Goal: Find contact information: Find contact information

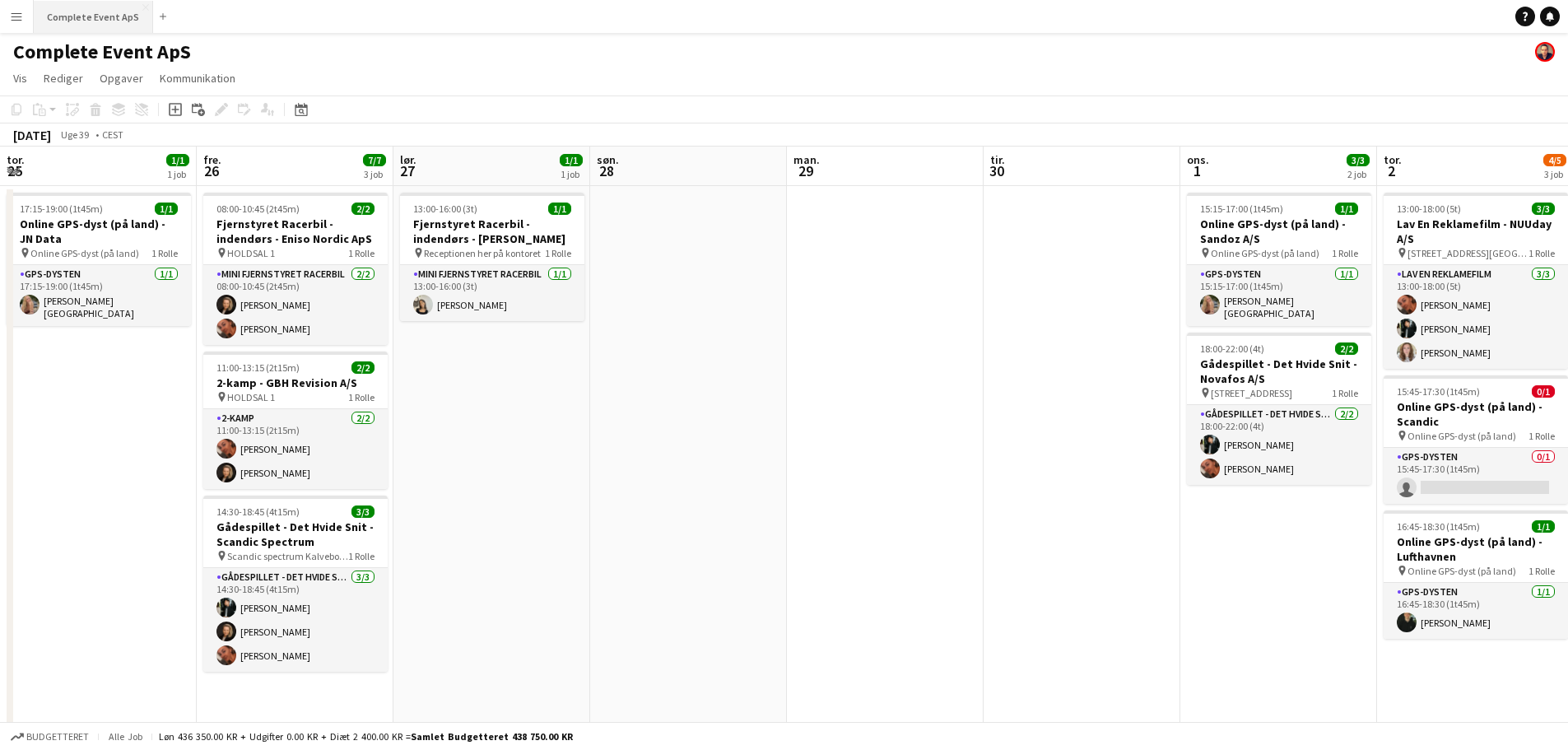
scroll to position [0, 611]
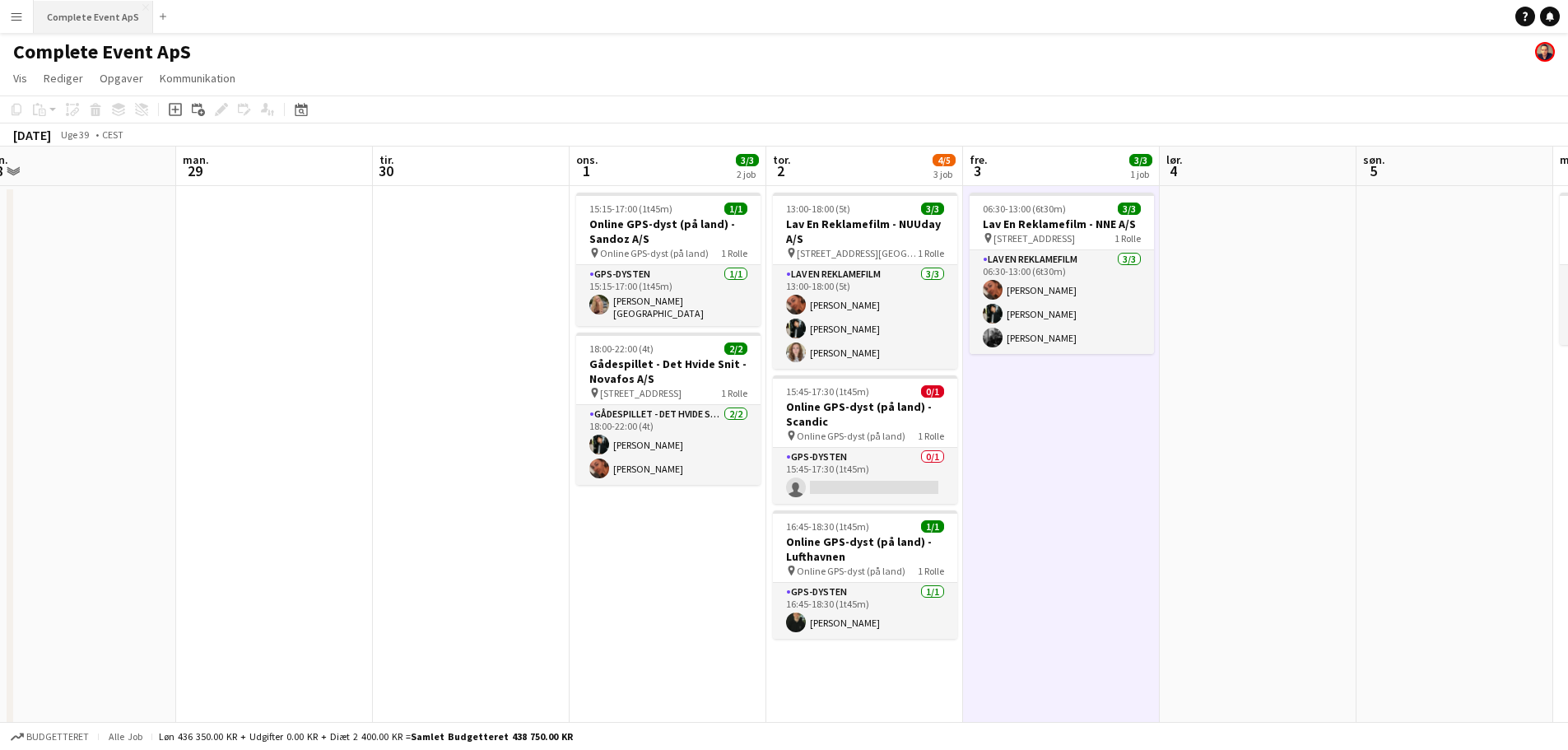
click at [112, 16] on button "Complete Event ApS Luk" at bounding box center [93, 16] width 119 height 32
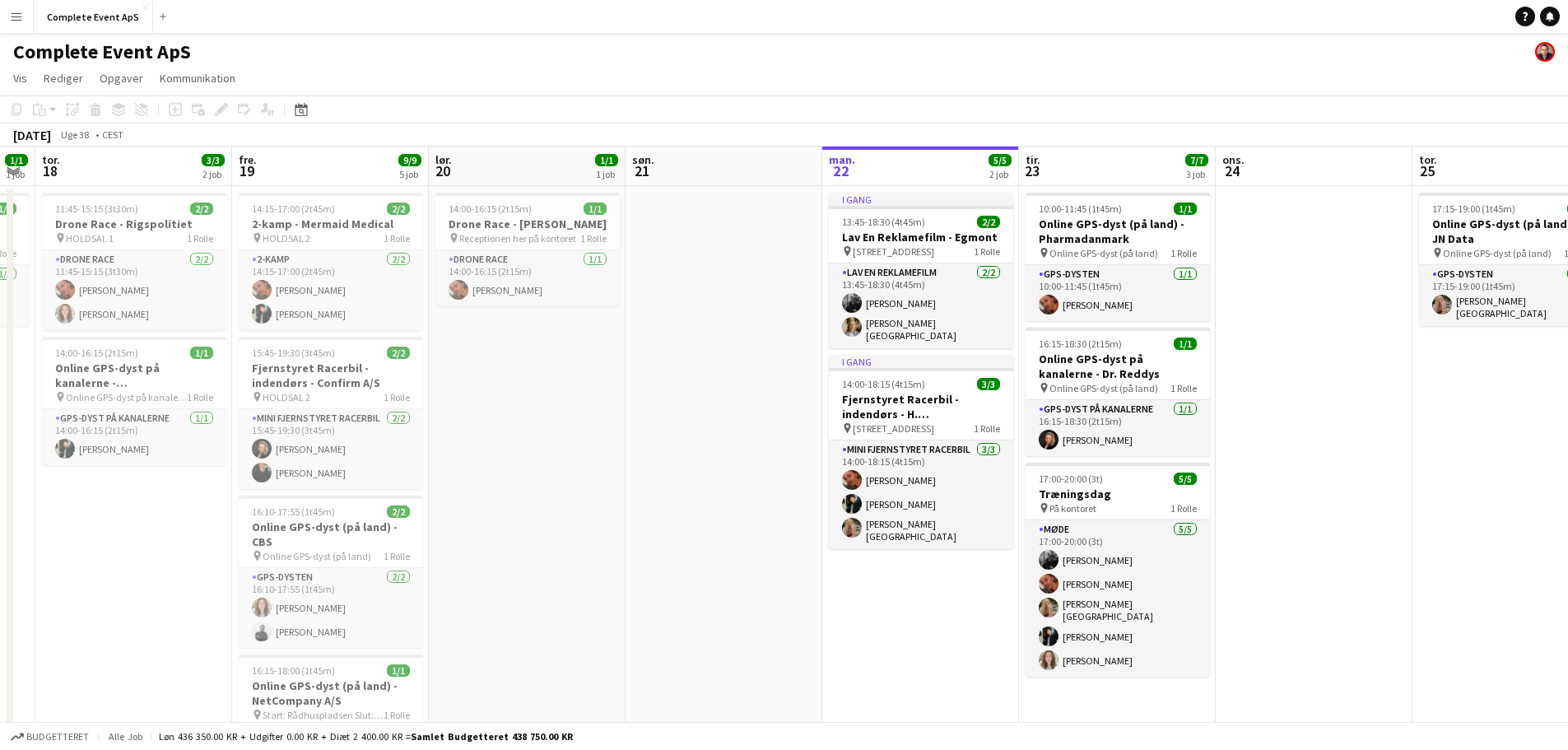
scroll to position [0, 334]
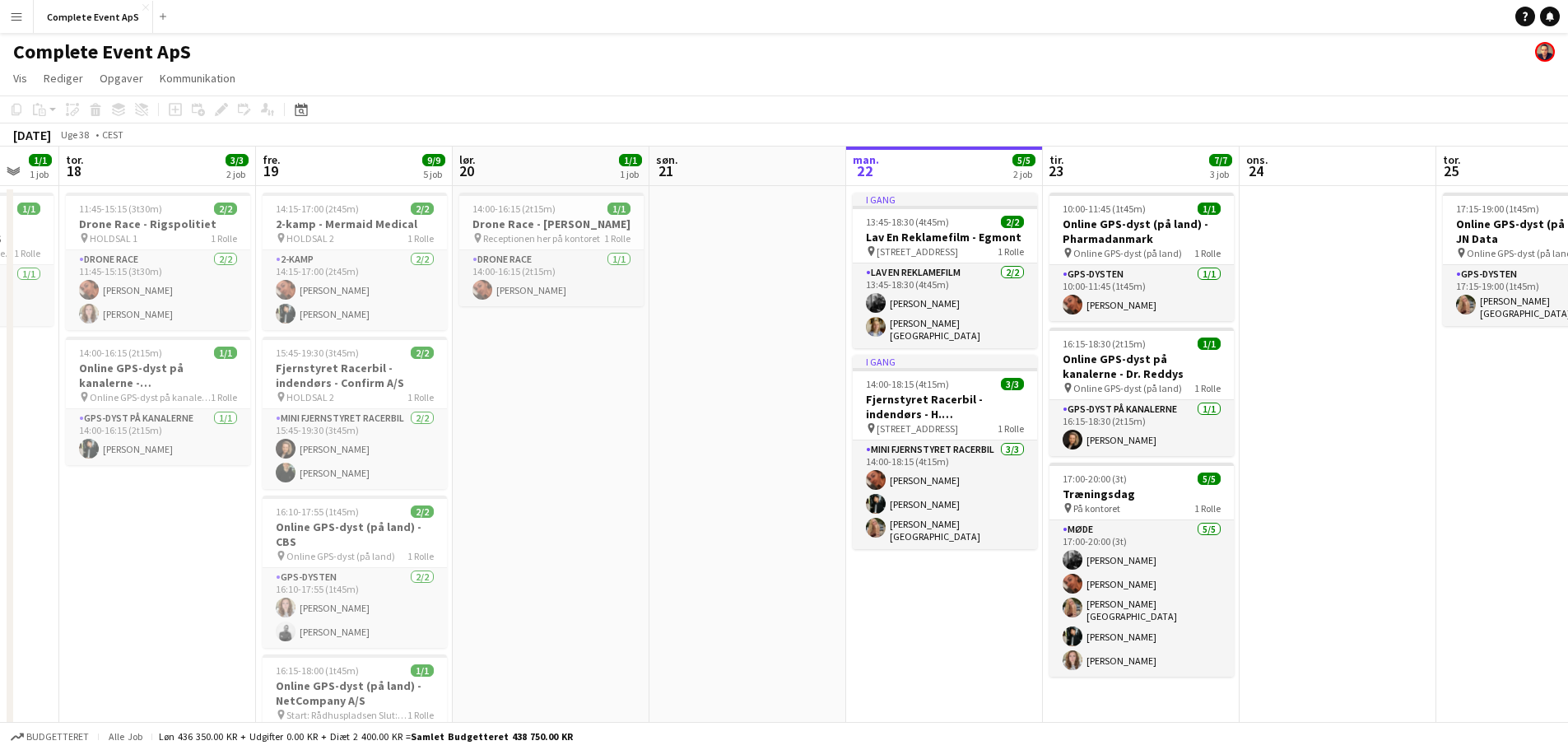
drag, startPoint x: 50, startPoint y: 336, endPoint x: 698, endPoint y: 358, distance: 648.4
click at [698, 358] on app-calendar-viewport "tir. 16 3/3 1 job ons. 17 1/1 1 job tor. 18 3/3 2 job fre. 19 9/9 5 job lør. 20…" at bounding box center [784, 571] width 1568 height 850
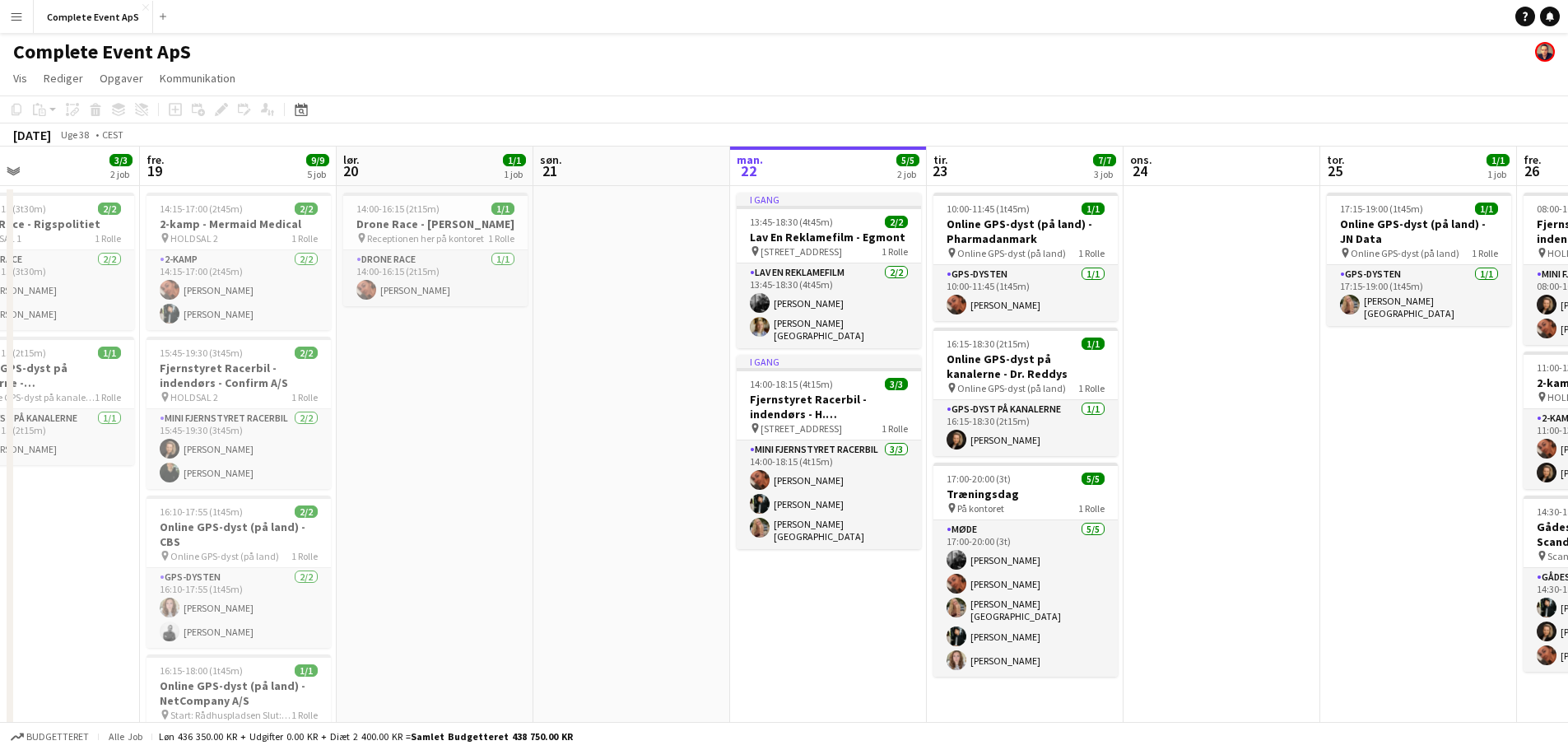
scroll to position [0, 385]
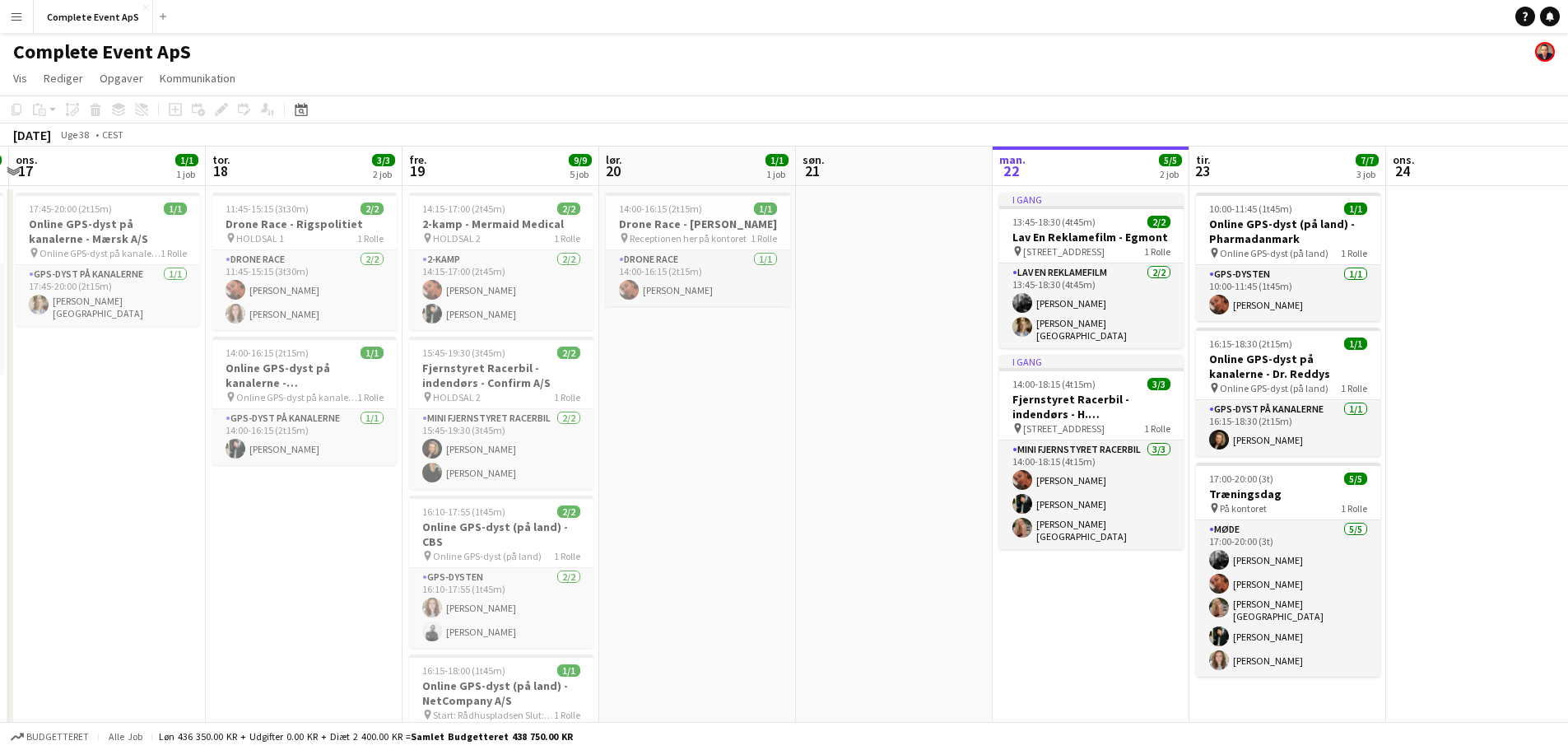
drag, startPoint x: 564, startPoint y: 405, endPoint x: 708, endPoint y: 403, distance: 144.0
click at [708, 403] on app-calendar-viewport "man. 15 3/3 1 job tir. 16 3/3 1 job ons. 17 1/1 1 job tor. 18 3/3 2 job fre. 19…" at bounding box center [784, 571] width 1568 height 850
click at [525, 355] on div "15:45-19:30 (3t45m) 2/2" at bounding box center [501, 353] width 185 height 13
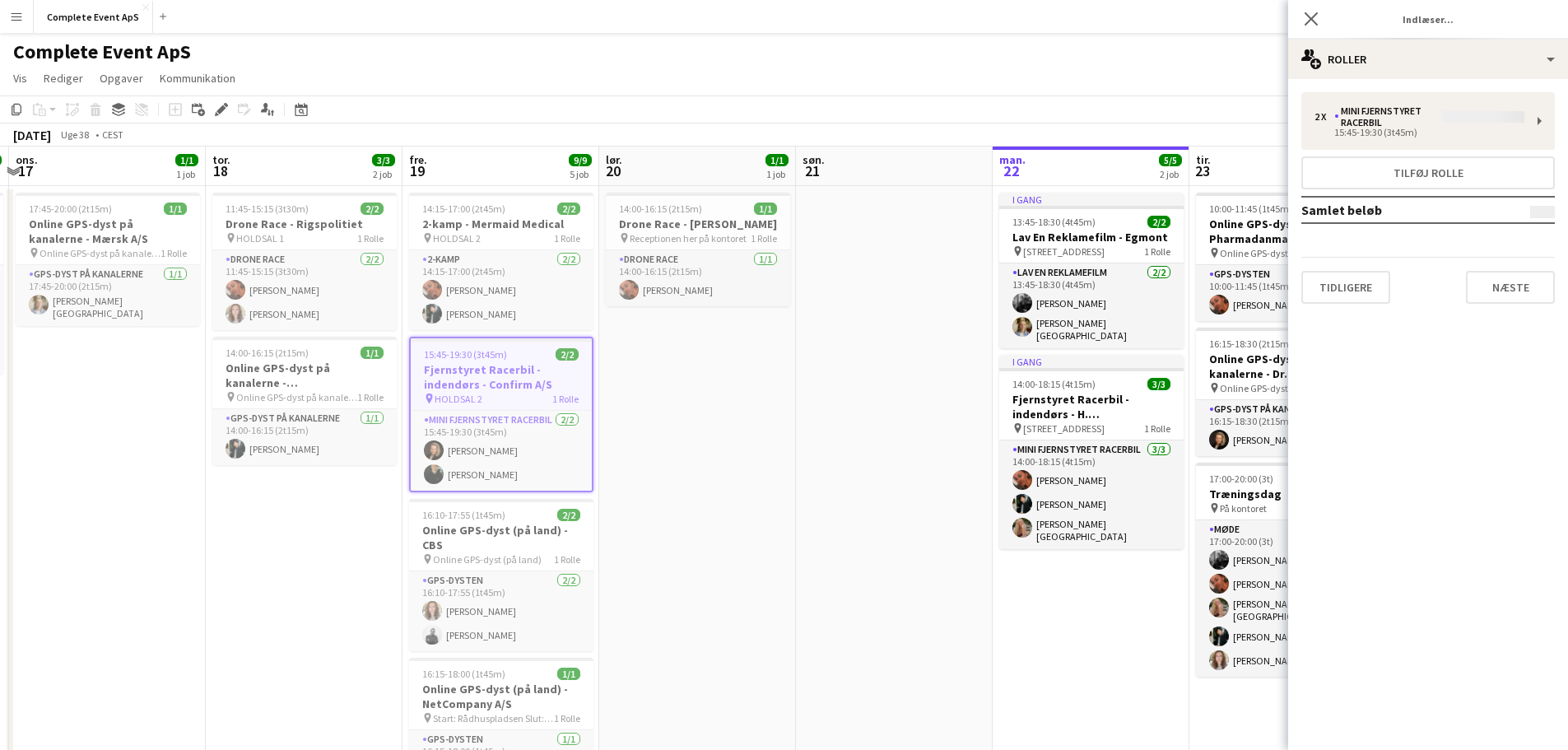
type input "**********"
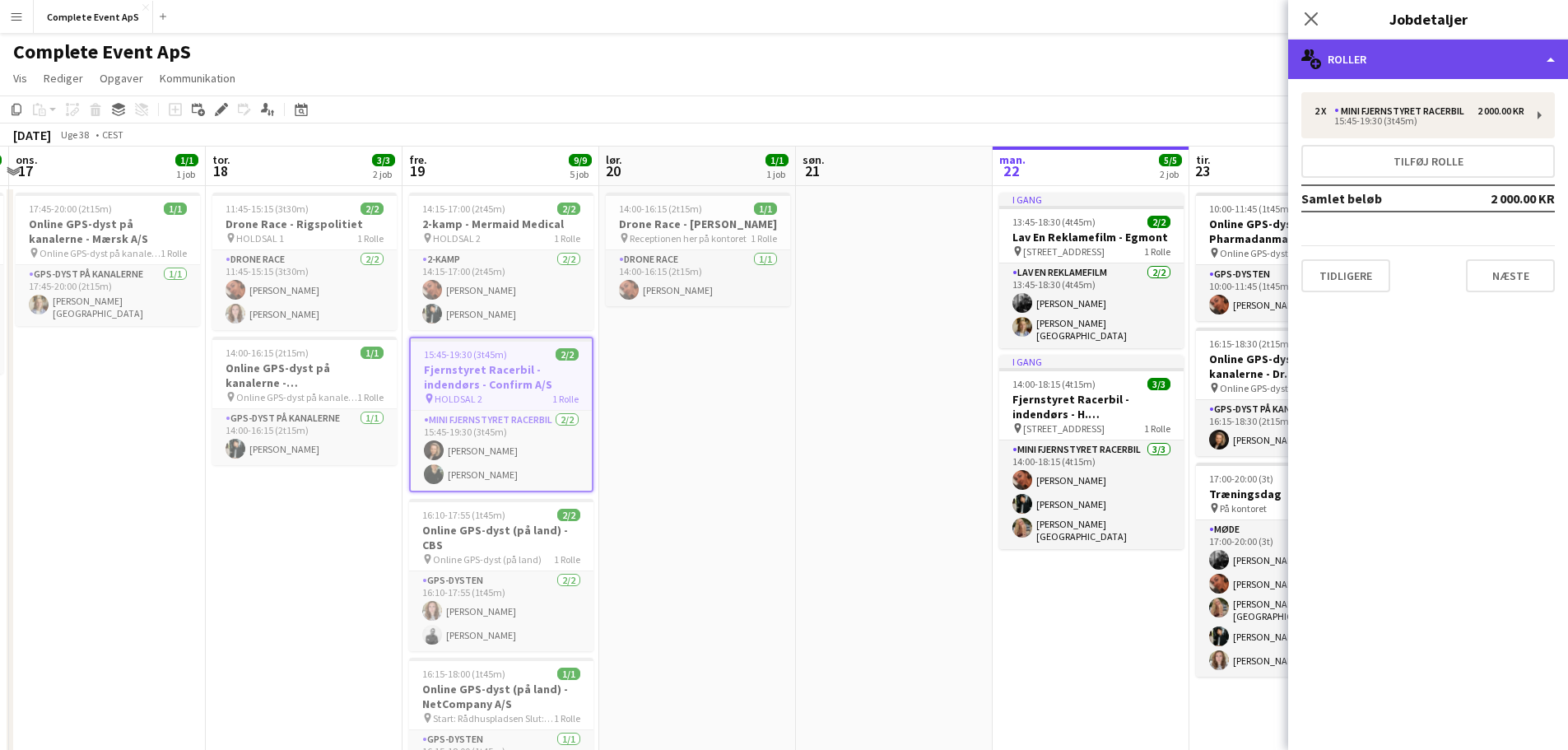
click at [1388, 47] on div "multiple-users-add Roller" at bounding box center [1428, 60] width 280 height 40
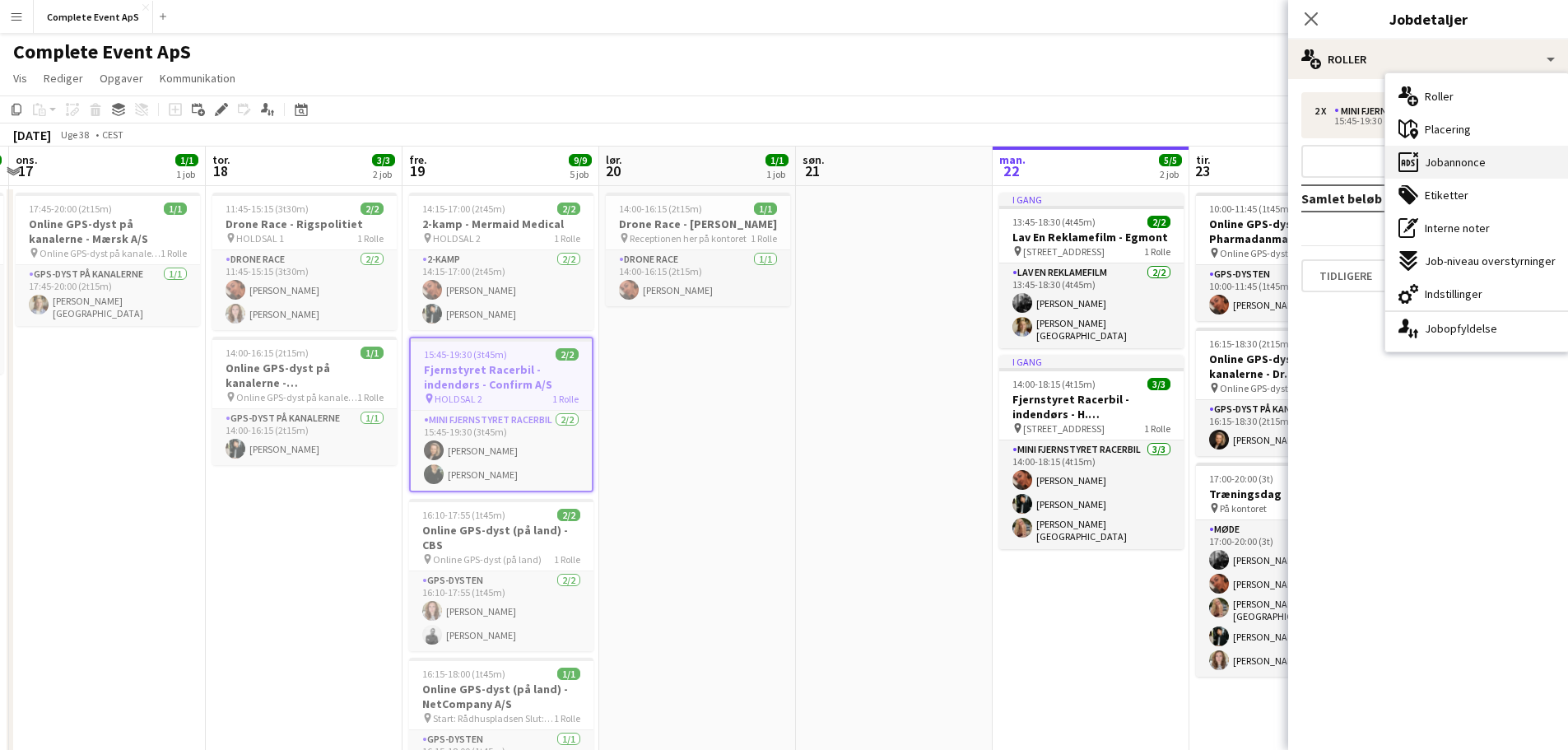
click at [1463, 164] on span "Jobannonce" at bounding box center [1455, 162] width 61 height 14
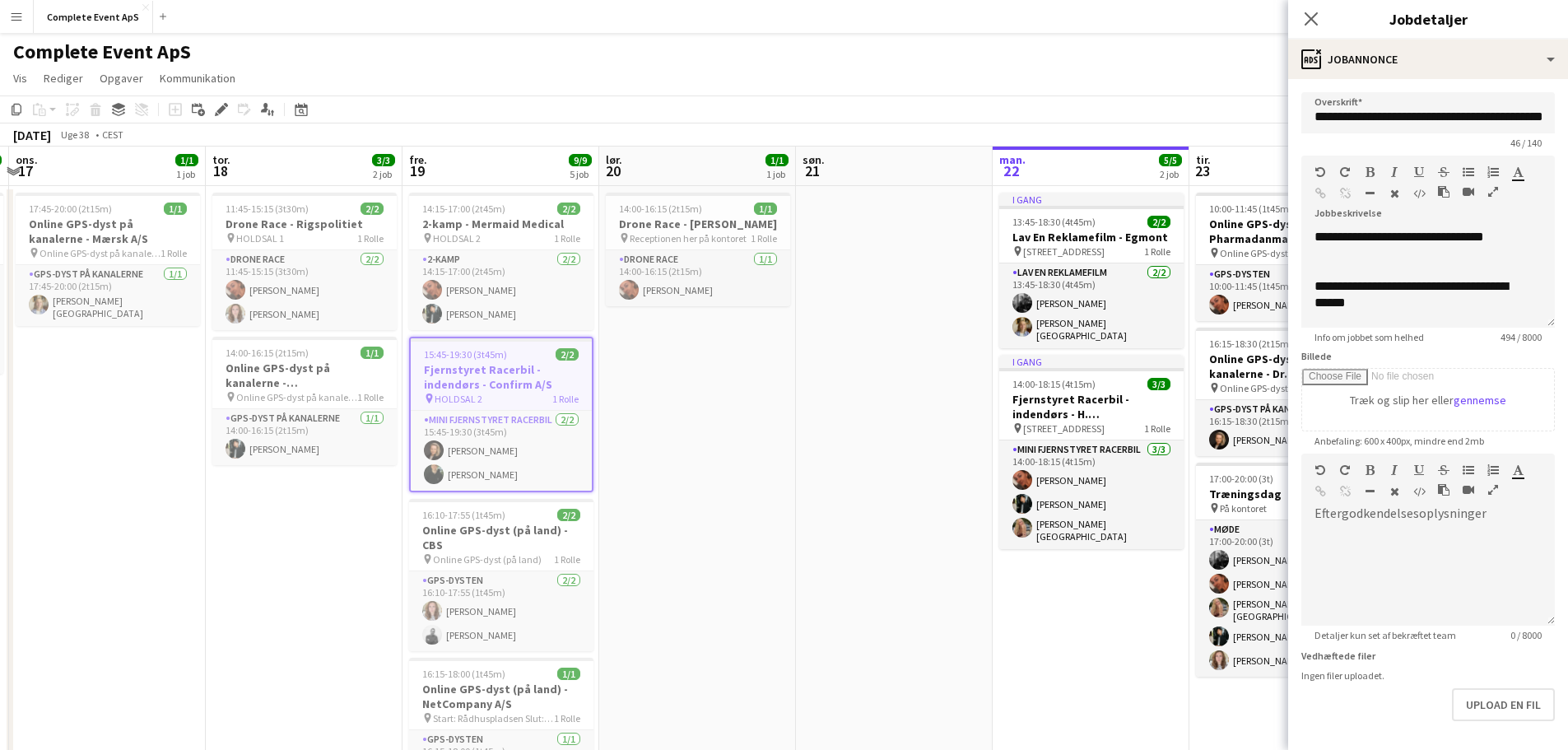
click at [831, 452] on app-date-cell at bounding box center [894, 591] width 196 height 810
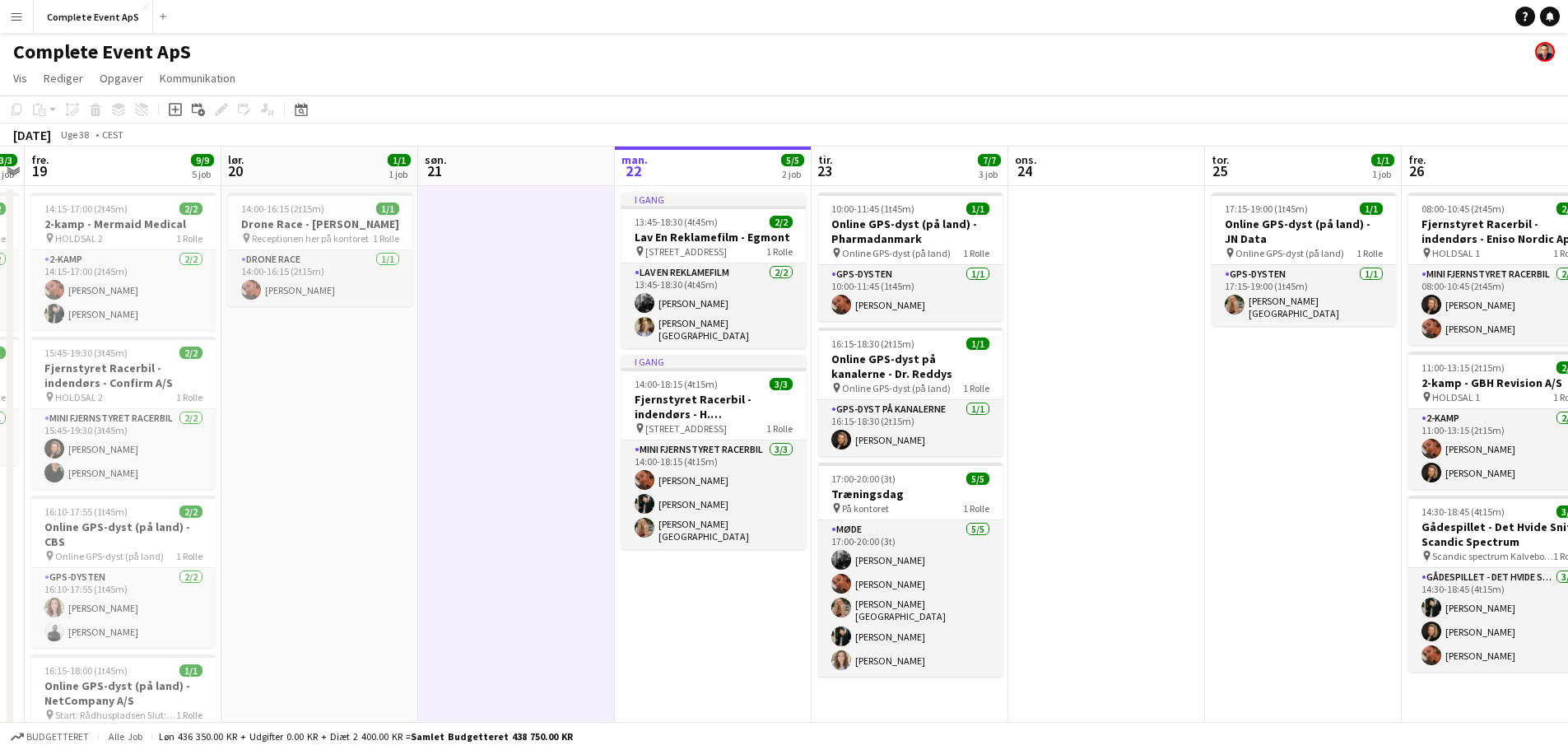
drag, startPoint x: 850, startPoint y: 413, endPoint x: 526, endPoint y: 368, distance: 327.1
click at [470, 405] on app-calendar-viewport "tir. 16 3/3 1 job ons. 17 1/1 1 job tor. 18 3/3 2 job fre. 19 9/9 5 job lør. 20…" at bounding box center [784, 571] width 1568 height 850
click at [729, 378] on div "14:00-18:15 (4t15m) 3/3" at bounding box center [713, 384] width 185 height 13
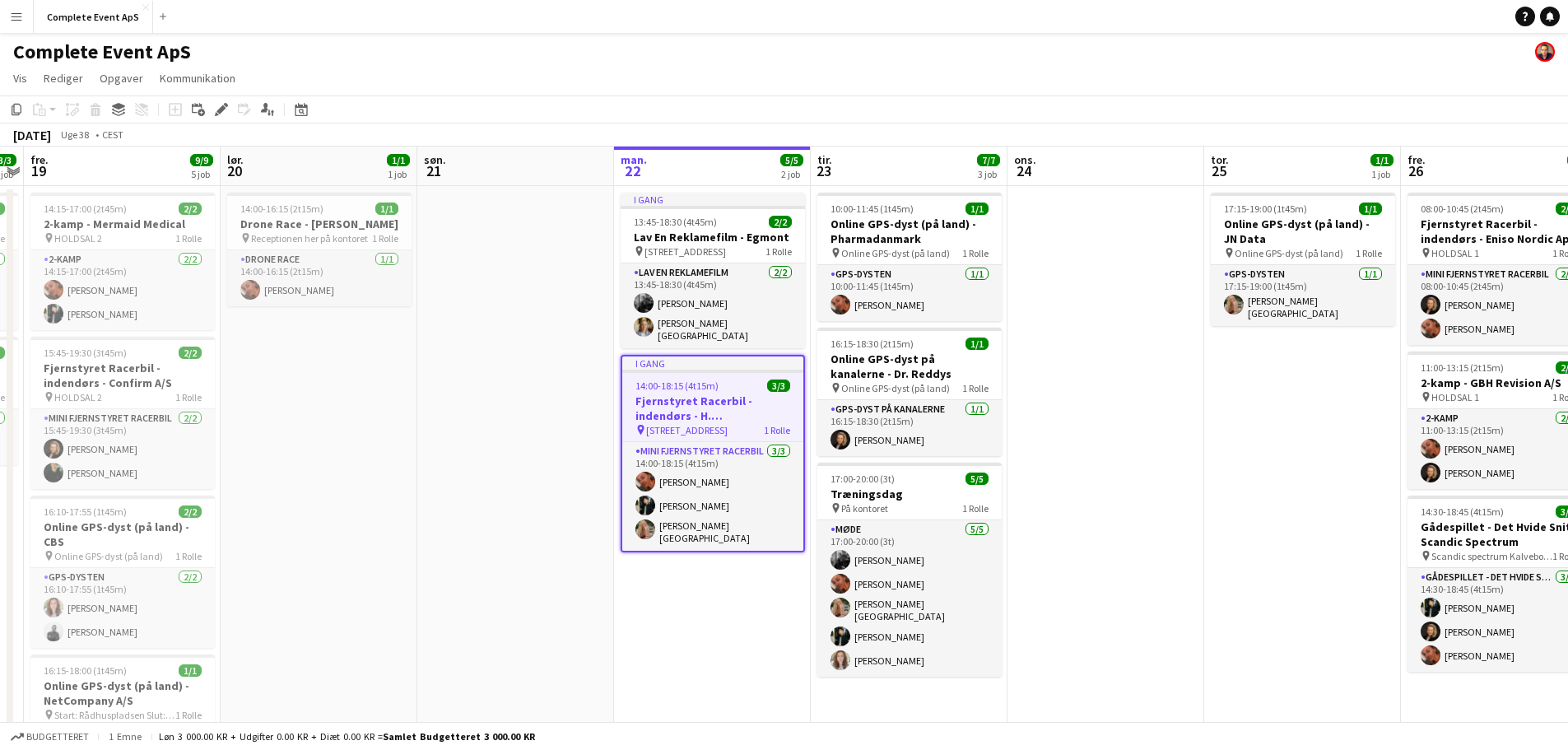
click at [729, 379] on div "14:00-18:15 (4t15m) 3/3" at bounding box center [713, 385] width 181 height 13
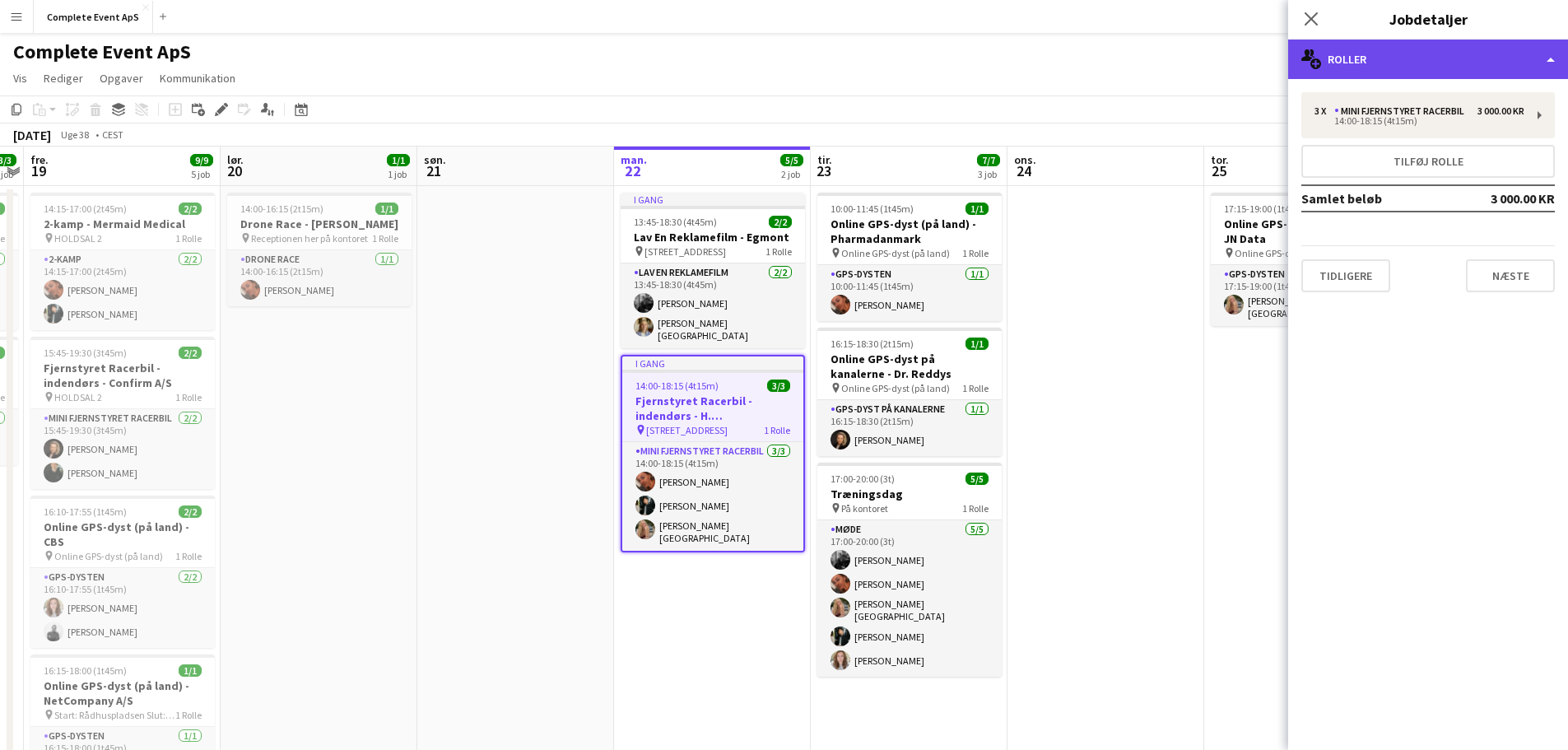
click at [1383, 60] on div "multiple-users-add Roller" at bounding box center [1428, 60] width 280 height 40
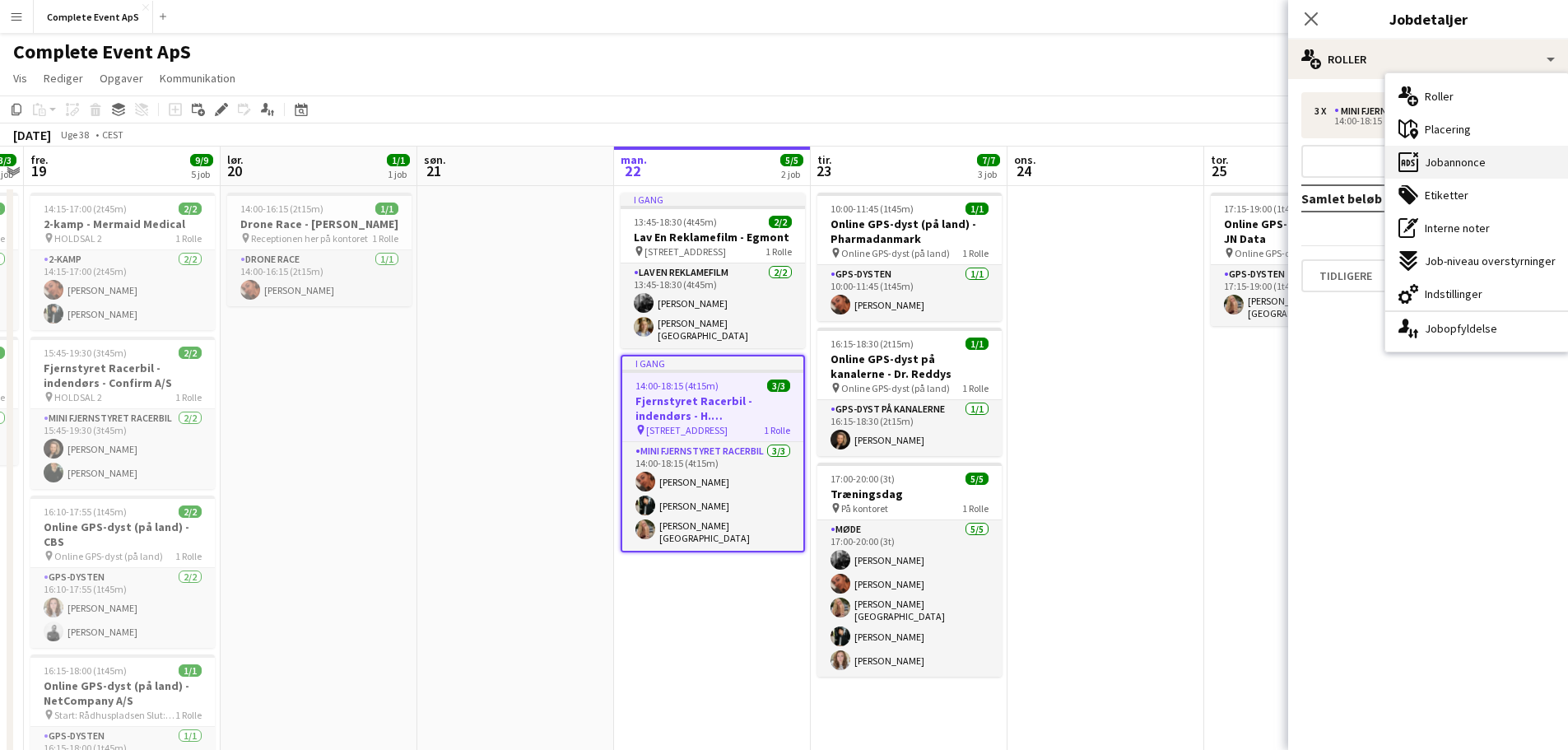
click at [1461, 164] on span "Jobannonce" at bounding box center [1455, 162] width 61 height 14
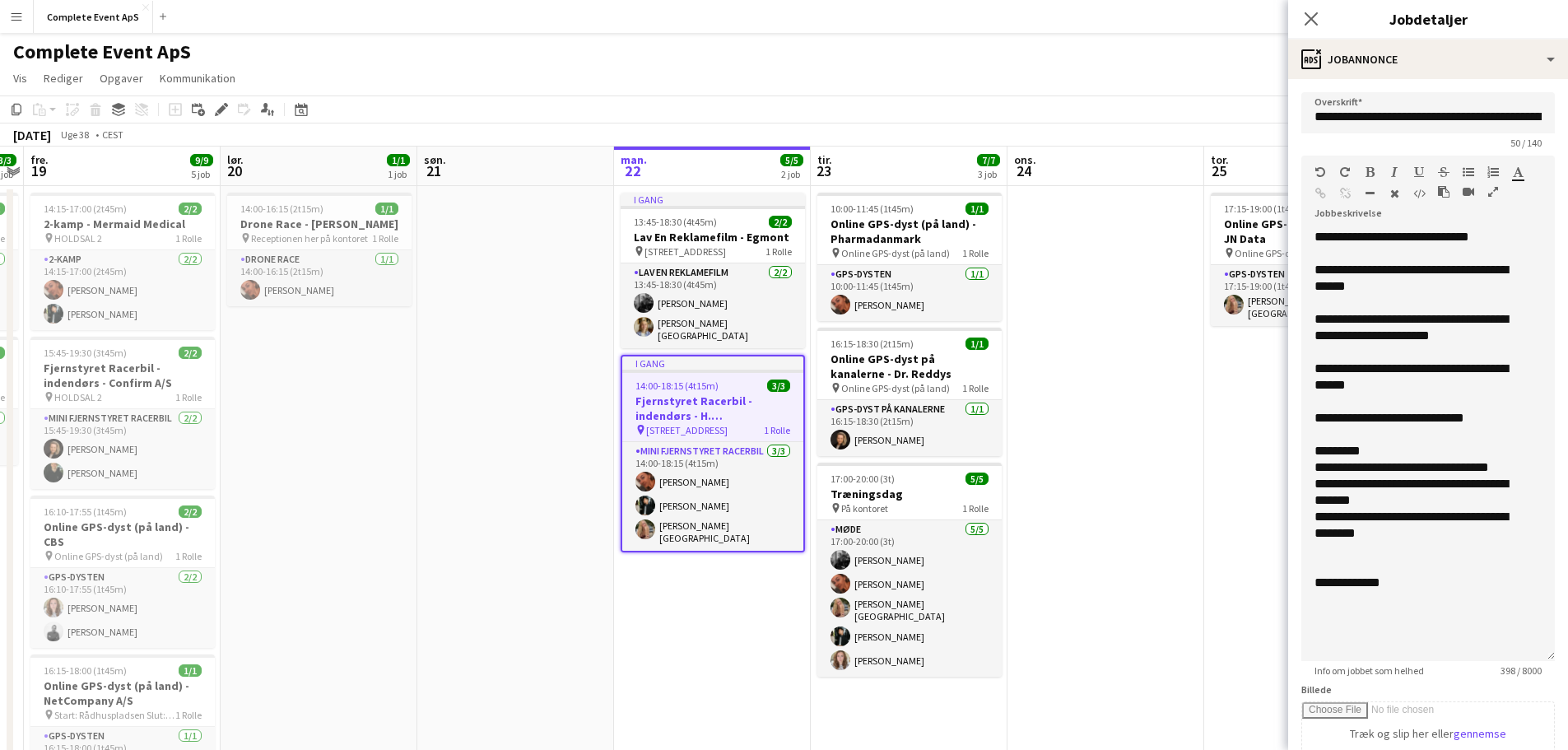
drag, startPoint x: 1535, startPoint y: 318, endPoint x: 1417, endPoint y: 615, distance: 319.6
click at [1544, 652] on form "**********" at bounding box center [1428, 613] width 280 height 1042
click at [1107, 482] on app-date-cell at bounding box center [1105, 591] width 196 height 810
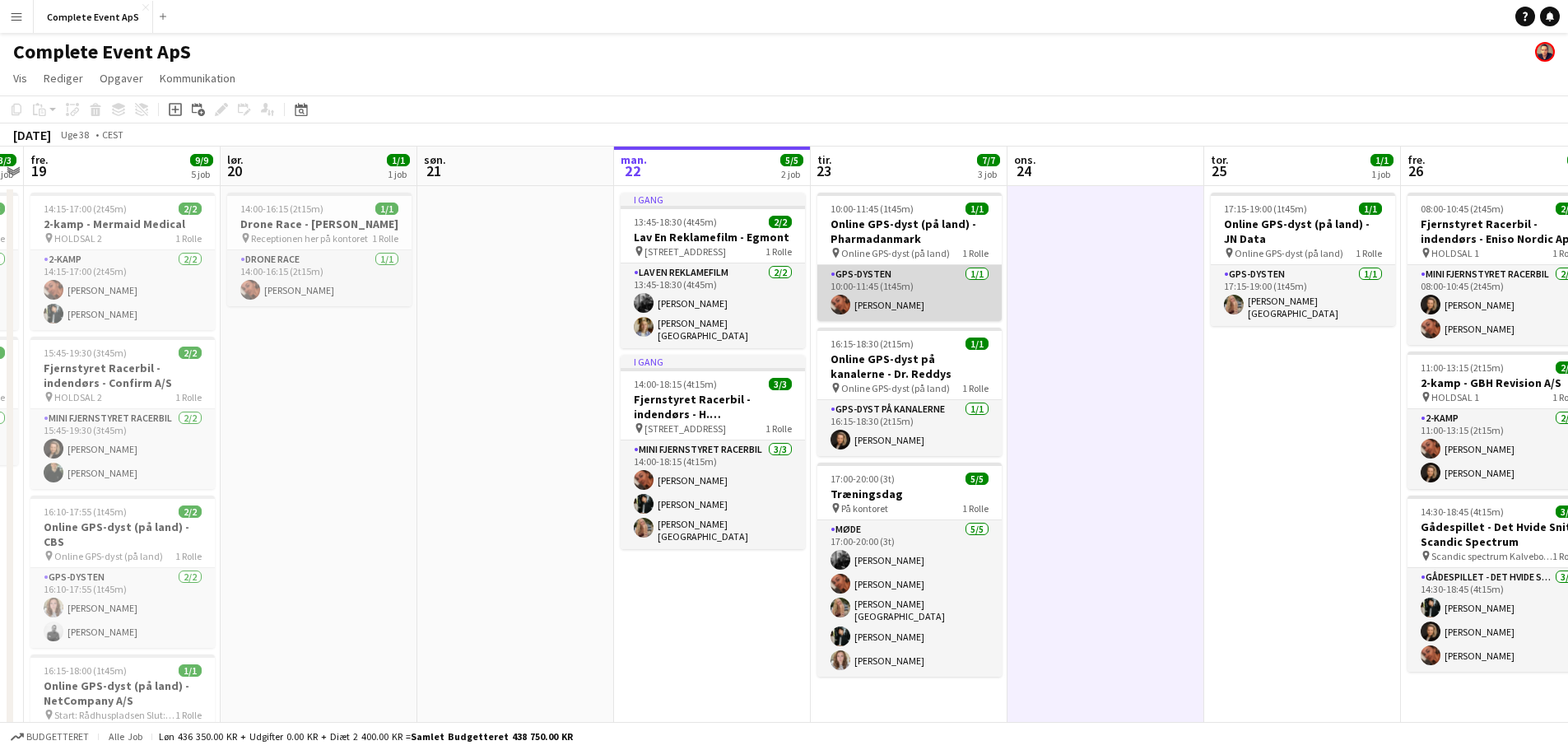
click at [918, 285] on app-card-role "GPS-dysten 1/1 10:00-11:45 (1t45m) Louise Jensen" at bounding box center [909, 293] width 185 height 56
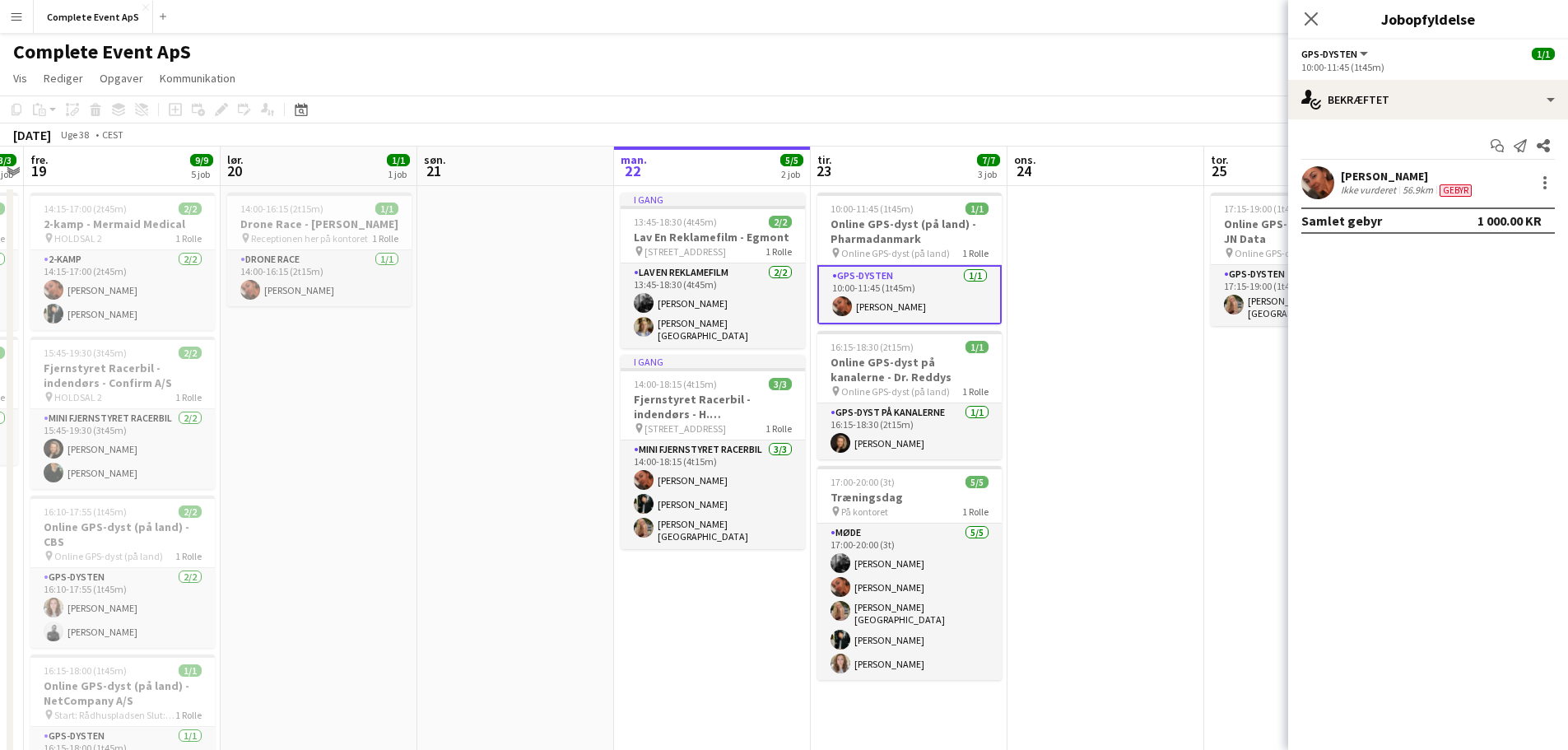
click at [1379, 177] on div "[PERSON_NAME]" at bounding box center [1408, 176] width 134 height 14
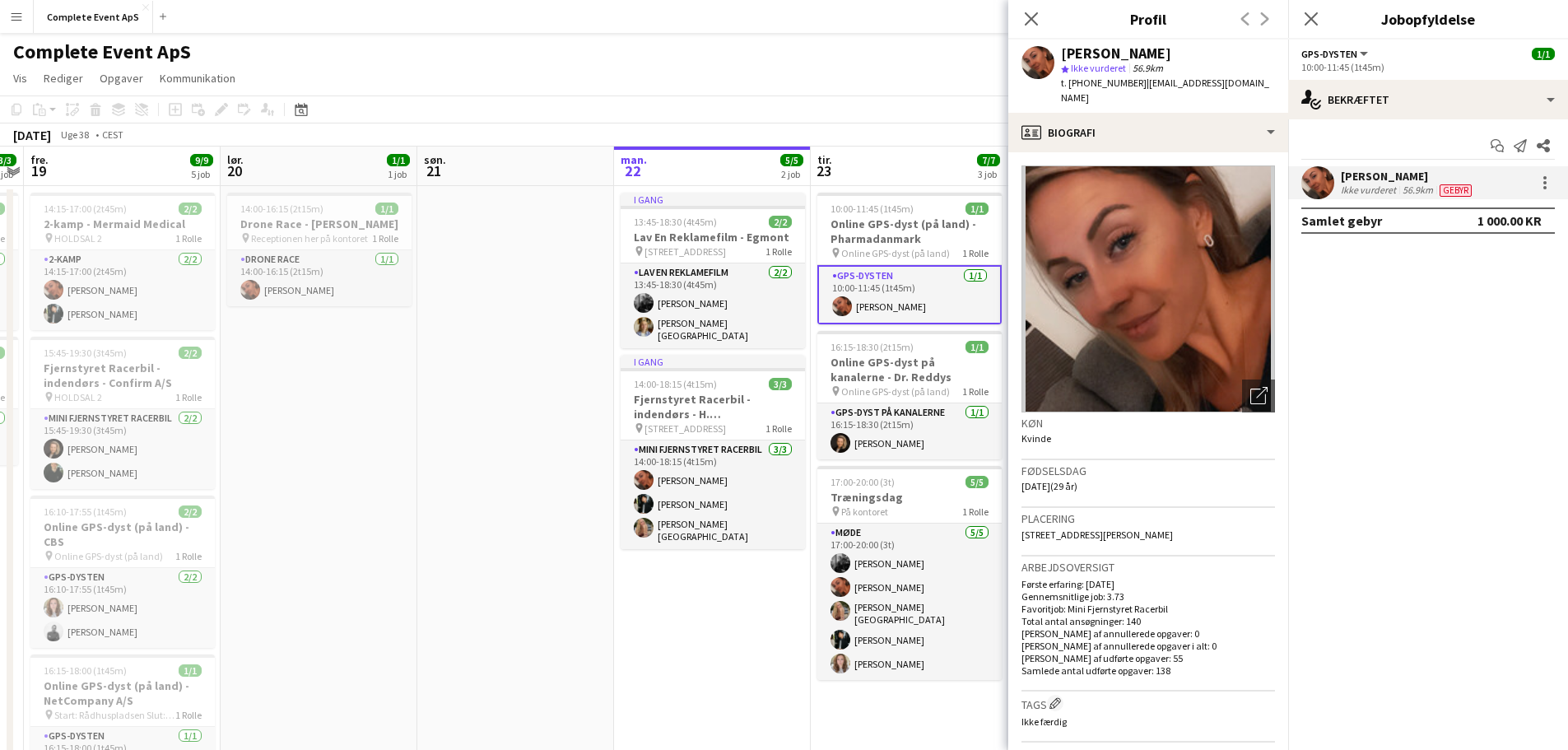
click at [1085, 82] on span "t. +4553853503" at bounding box center [1104, 83] width 86 height 13
copy span "4553853503"
click at [912, 423] on app-card-role "GPS-dyst på kanalerne 1/1 16:15-18:30 (2t15m) Louise Stoltze Møller" at bounding box center [909, 432] width 185 height 56
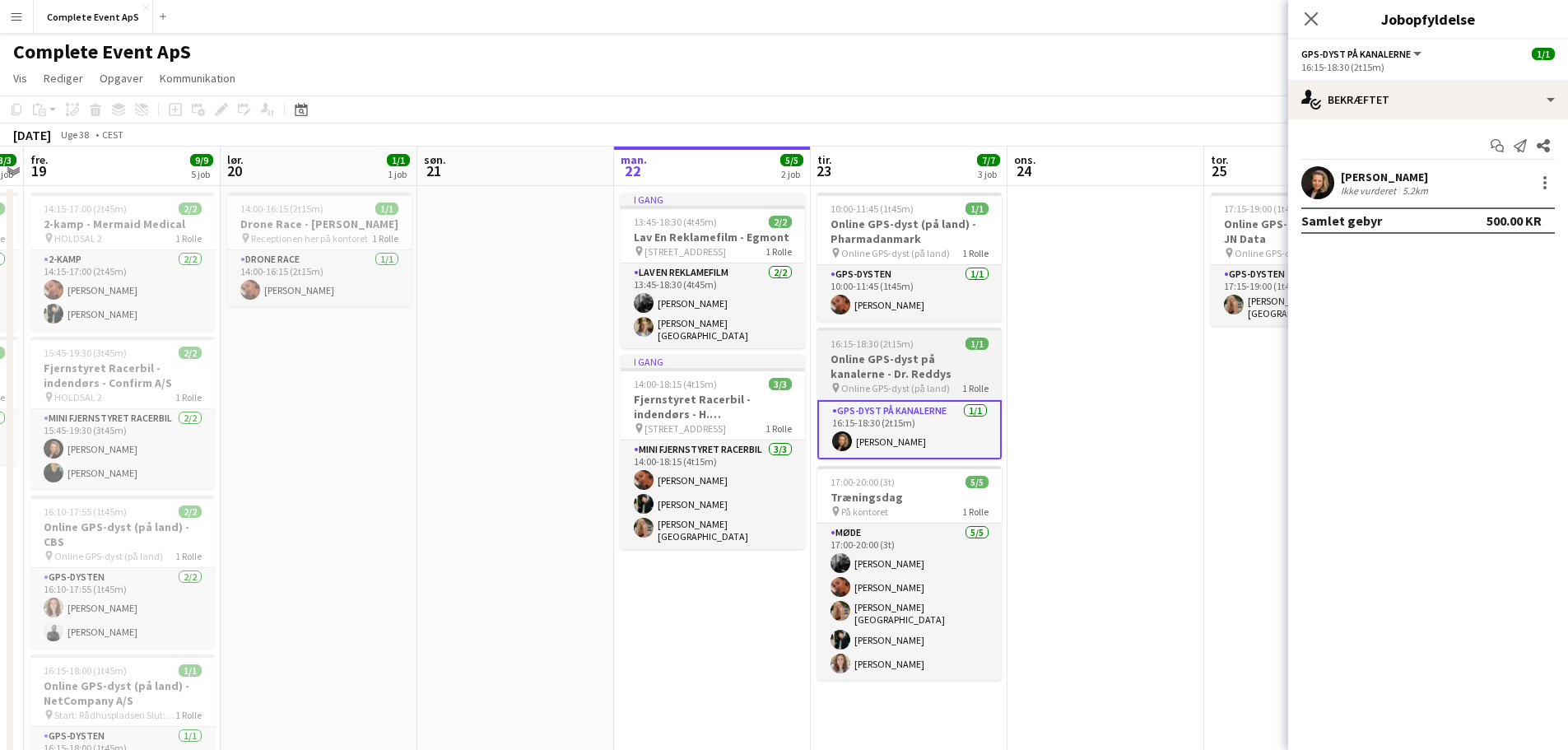
click at [890, 356] on h3 "Online GPS-dyst på kanalerne - Dr. Reddys" at bounding box center [909, 366] width 185 height 30
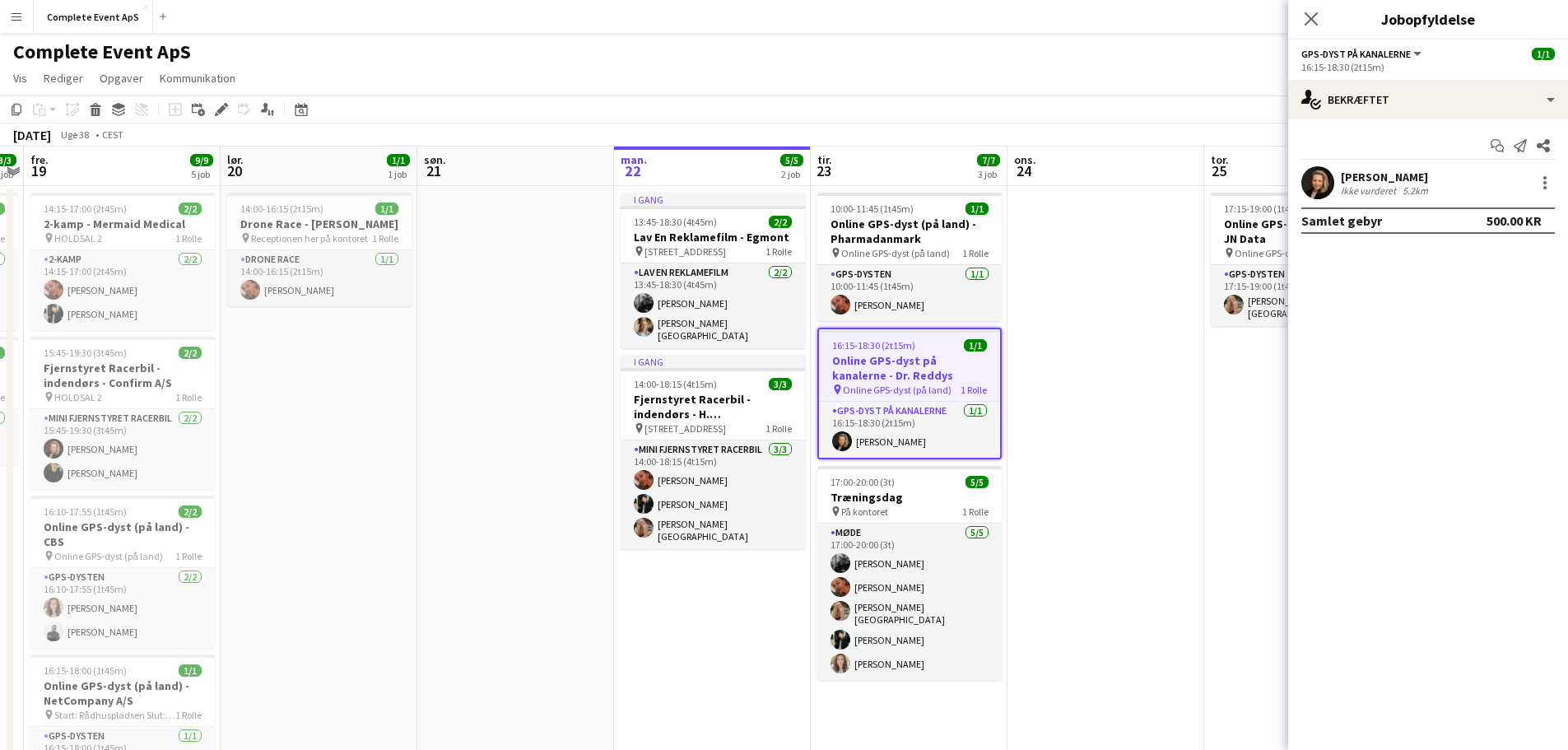
click at [890, 356] on h3 "Online GPS-dyst på kanalerne - Dr. Reddys" at bounding box center [909, 367] width 181 height 30
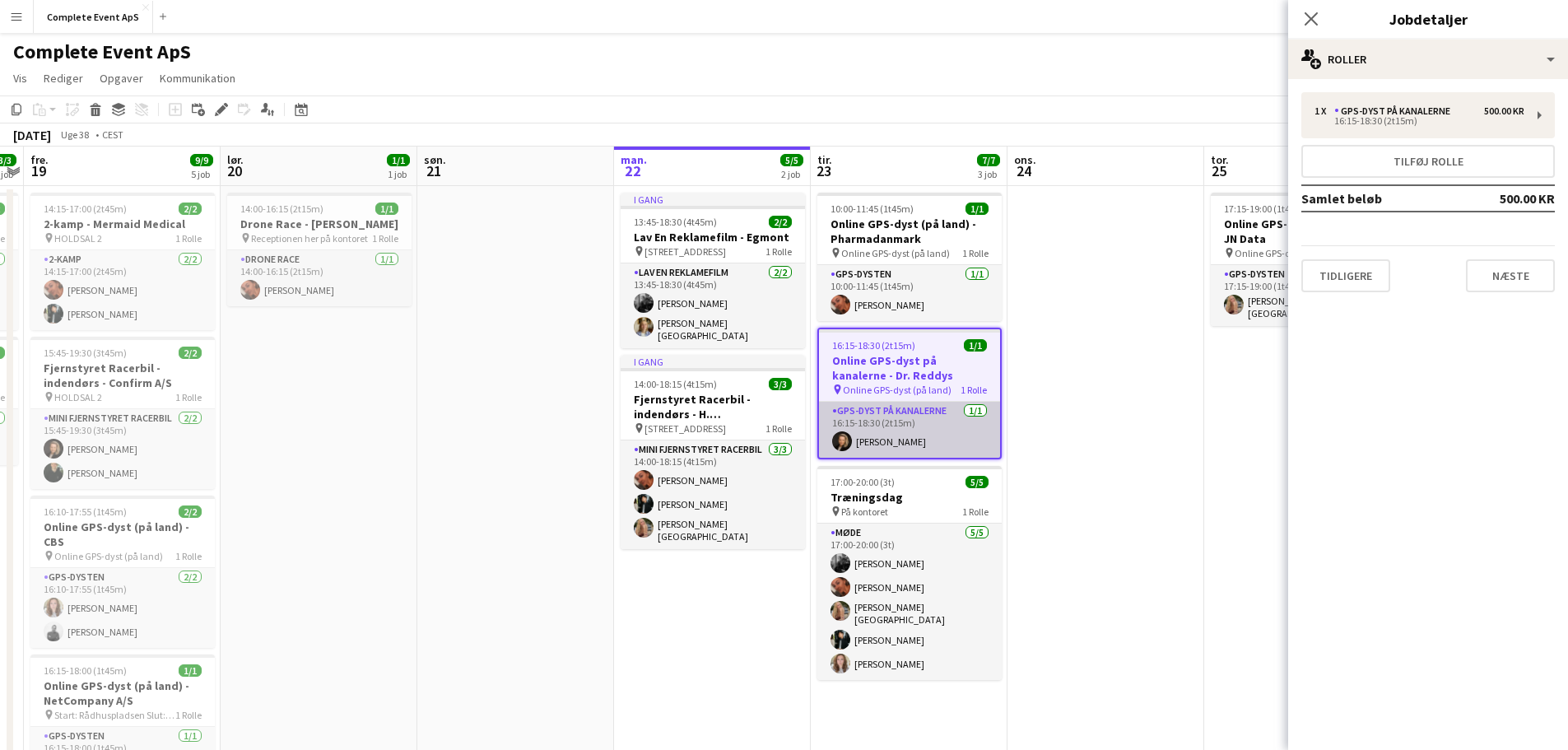
click at [863, 443] on app-card-role "GPS-dyst på kanalerne 1/1 16:15-18:30 (2t15m) Louise Stoltze Møller" at bounding box center [909, 430] width 181 height 56
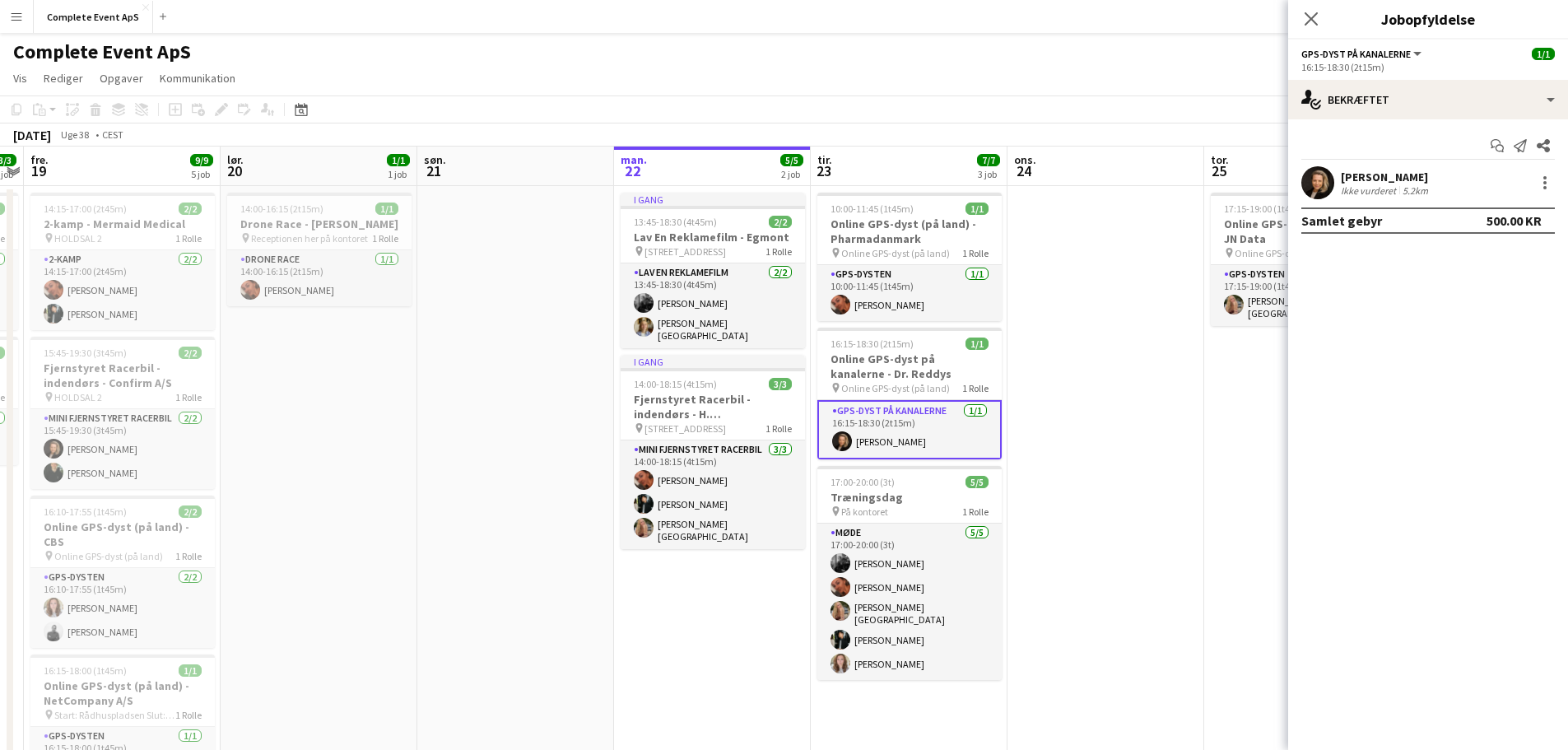
click at [1372, 181] on div "[PERSON_NAME]" at bounding box center [1386, 176] width 90 height 14
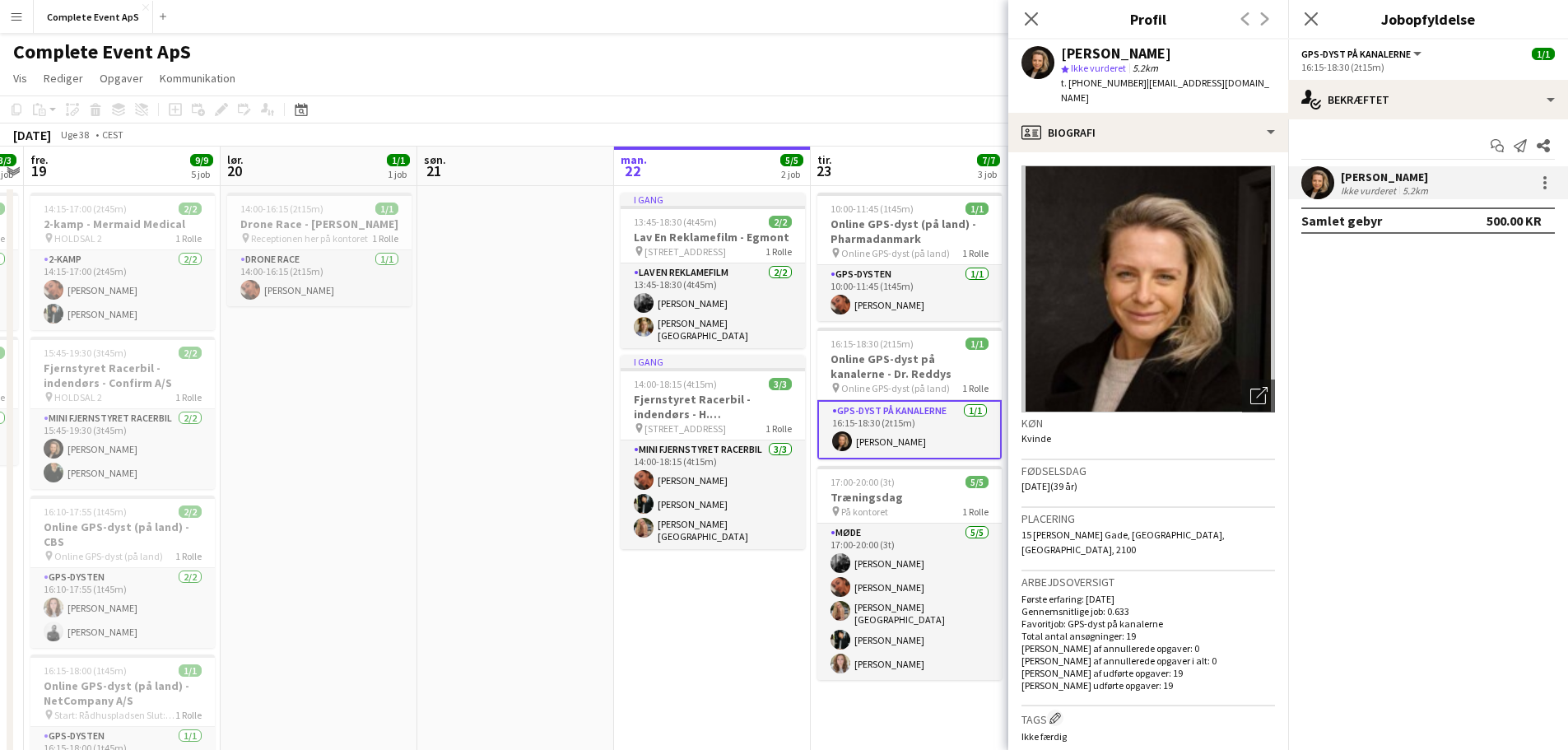
click at [1101, 76] on div "t. +4540532218 | louisestoltze@hotmail.com" at bounding box center [1168, 90] width 214 height 30
click at [1099, 81] on div "t. +4540532218 | louisestoltze@hotmail.com" at bounding box center [1168, 90] width 214 height 30
copy span "4540532218"
click at [583, 473] on app-date-cell at bounding box center [515, 591] width 196 height 810
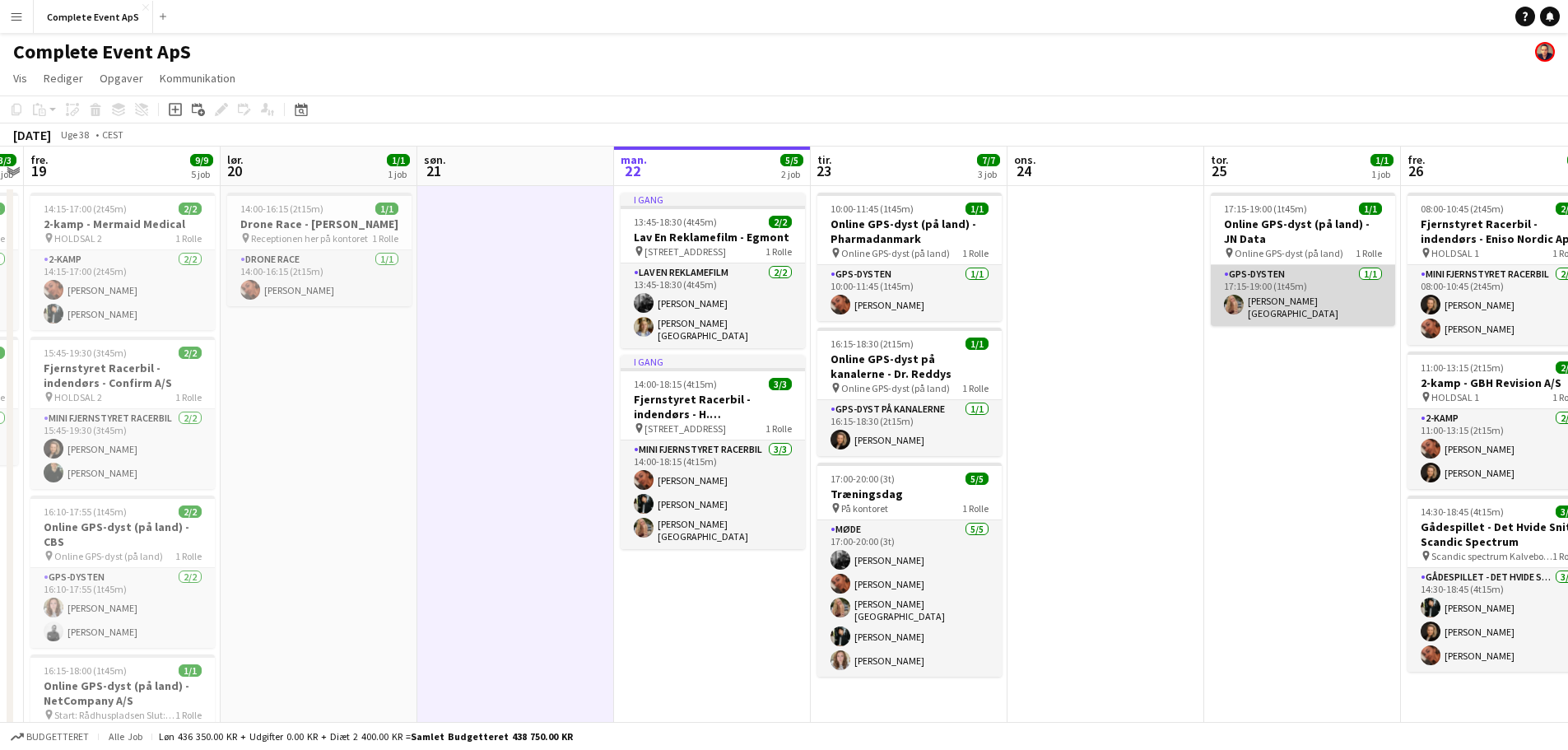
click at [1278, 291] on app-card-role "GPS-dysten 1/1 17:15-19:00 (1t45m) Klara Kirk Mailand" at bounding box center [1303, 295] width 185 height 61
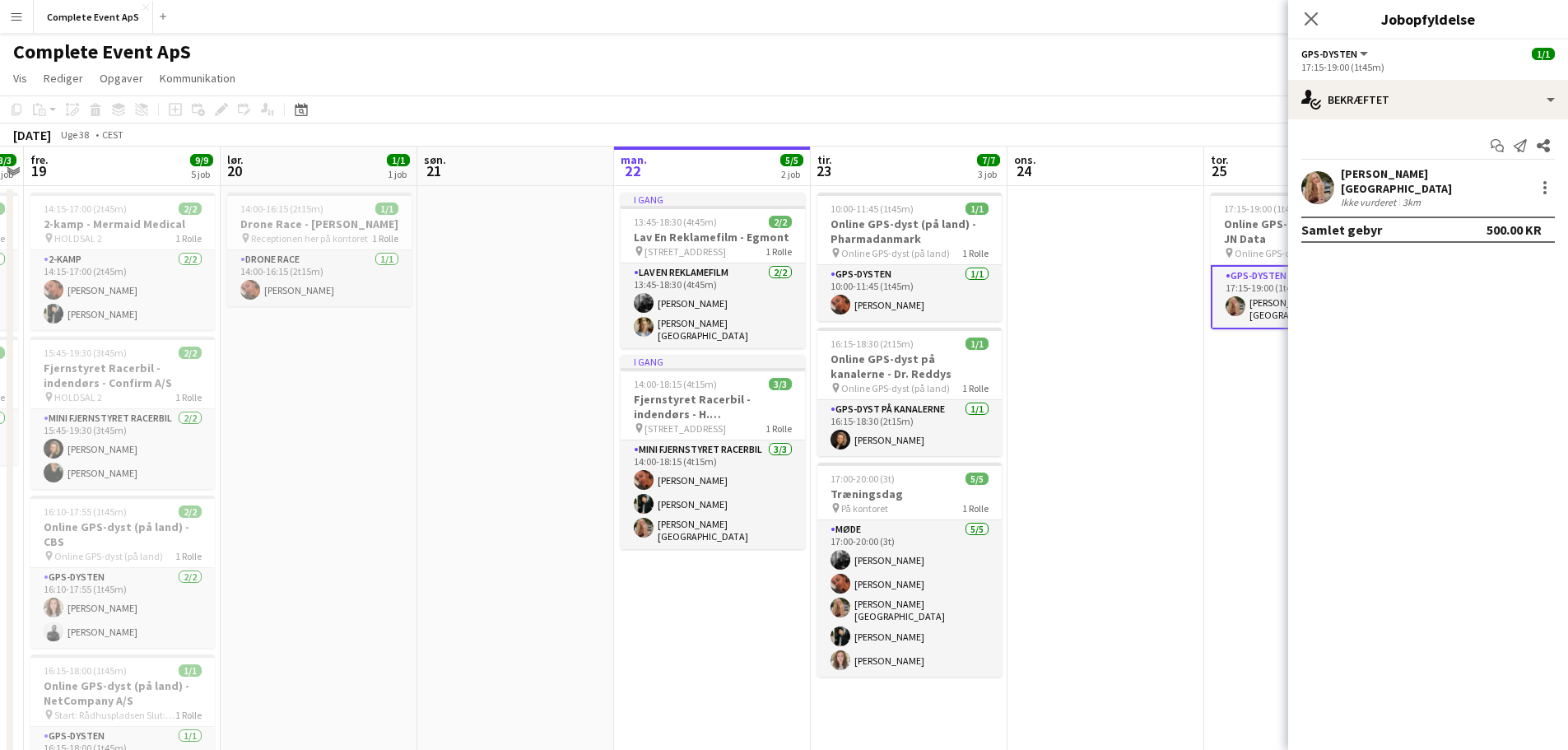
click at [1381, 172] on div "[PERSON_NAME][GEOGRAPHIC_DATA]" at bounding box center [1434, 181] width 187 height 30
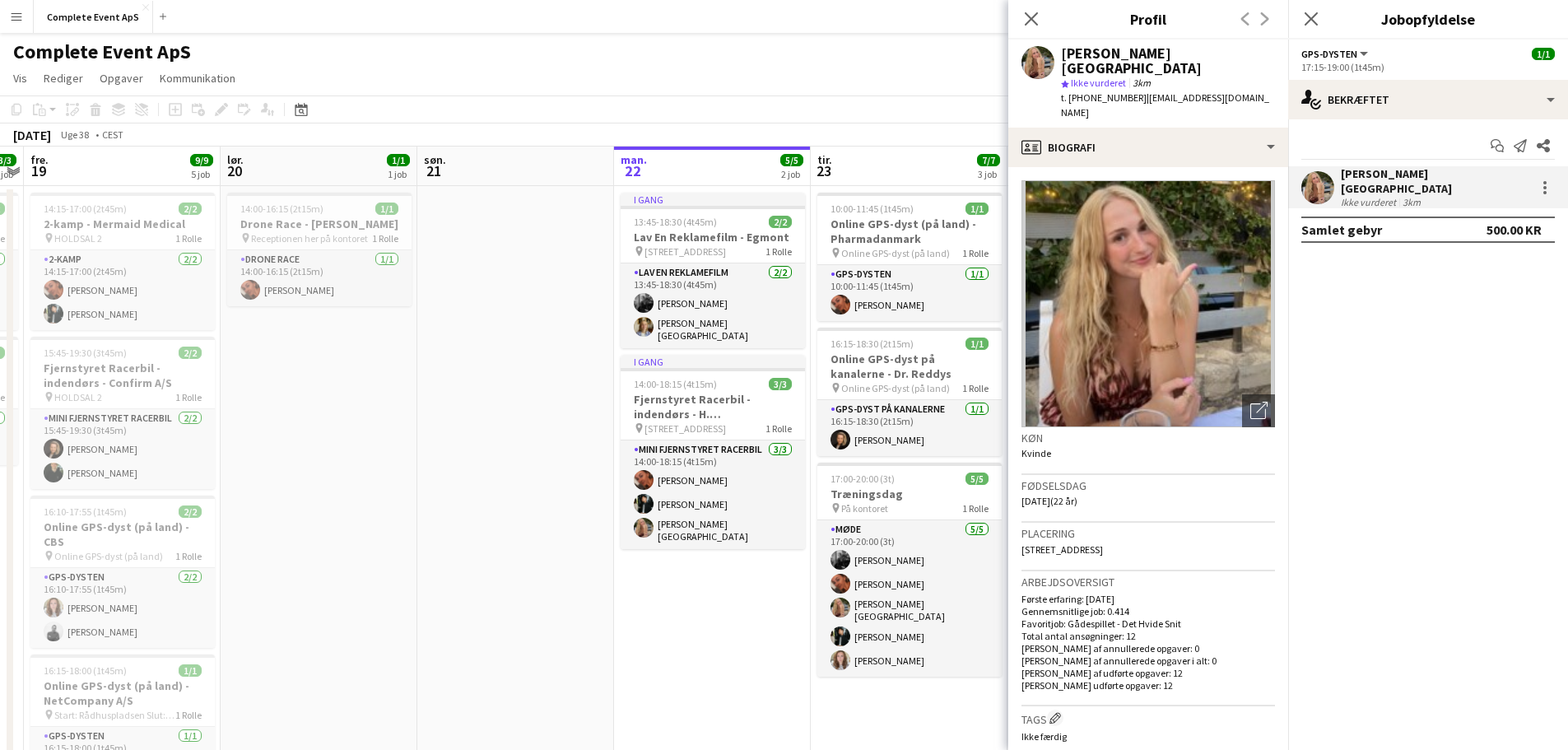
click at [1097, 91] on span "t. +4529889070" at bounding box center [1104, 98] width 86 height 13
copy span "4529889070"
click at [550, 500] on app-date-cell at bounding box center [515, 591] width 196 height 810
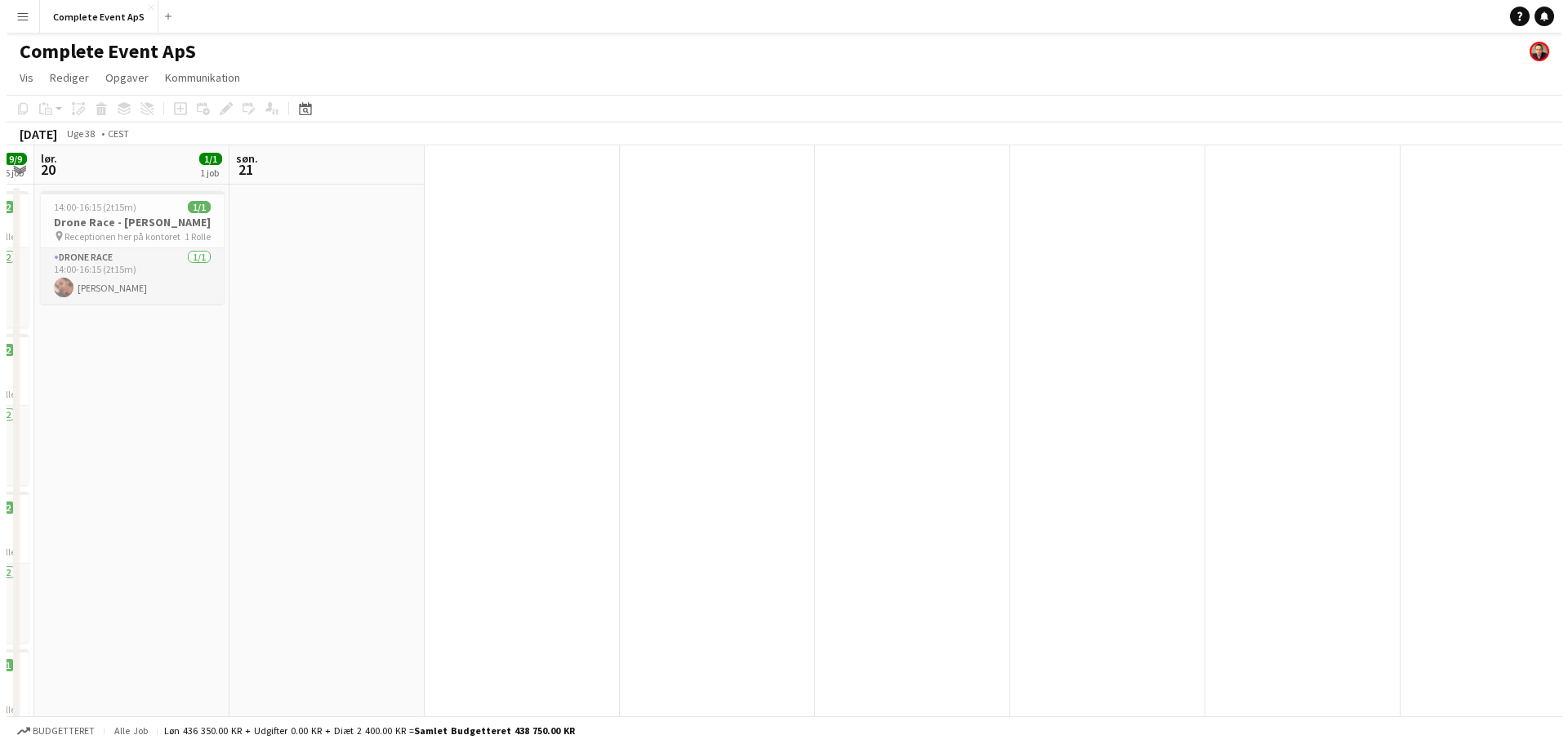
scroll to position [0, 554]
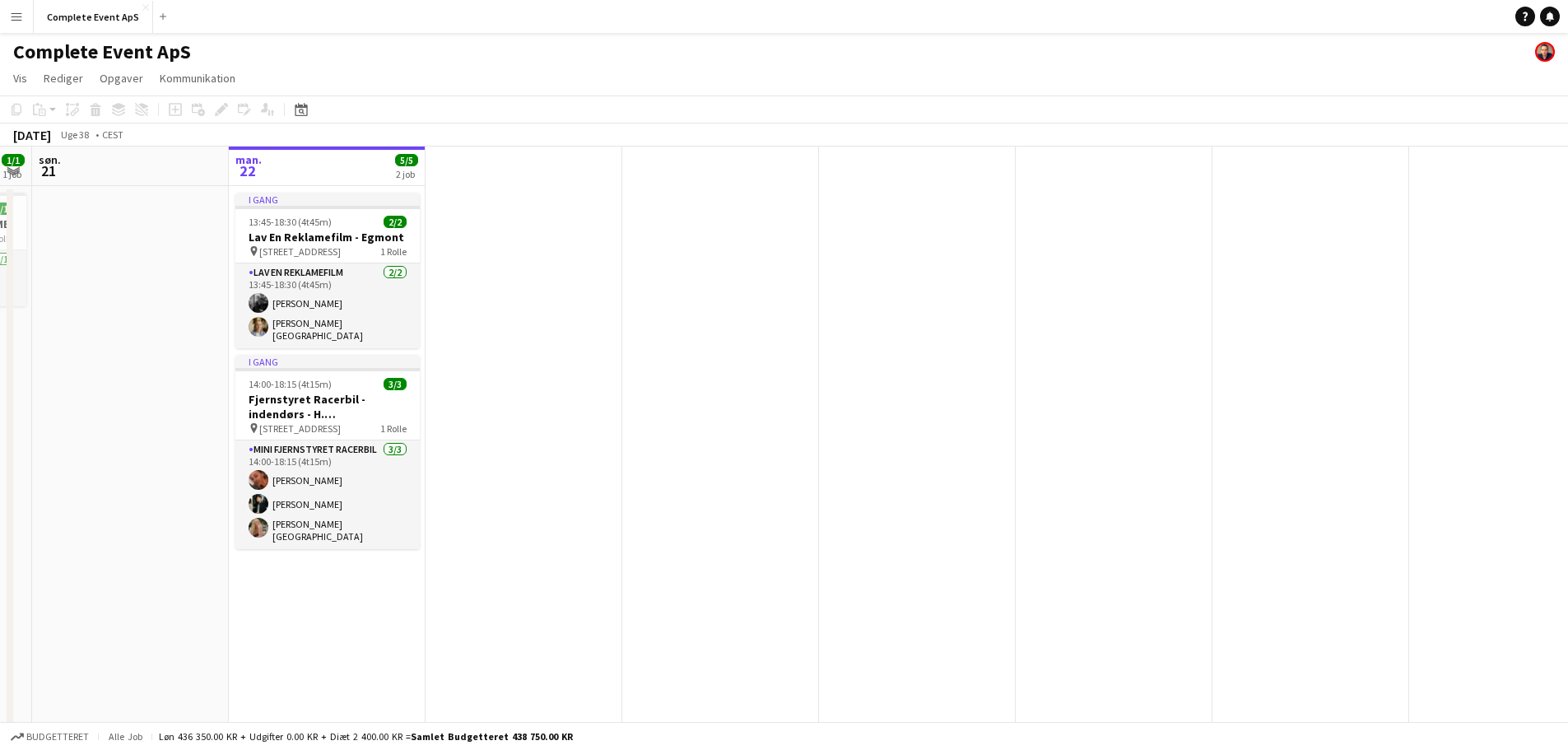
drag, startPoint x: 1193, startPoint y: 503, endPoint x: 832, endPoint y: 502, distance: 361.0
click at [832, 502] on app-calendar-viewport "tor. 18 3/3 2 job fre. 19 9/9 5 job lør. 20 1/1 1 job søn. 21 man. 22 5/5 2 job…" at bounding box center [784, 571] width 1568 height 850
click at [93, 13] on button "Complete Event ApS Luk" at bounding box center [93, 16] width 119 height 32
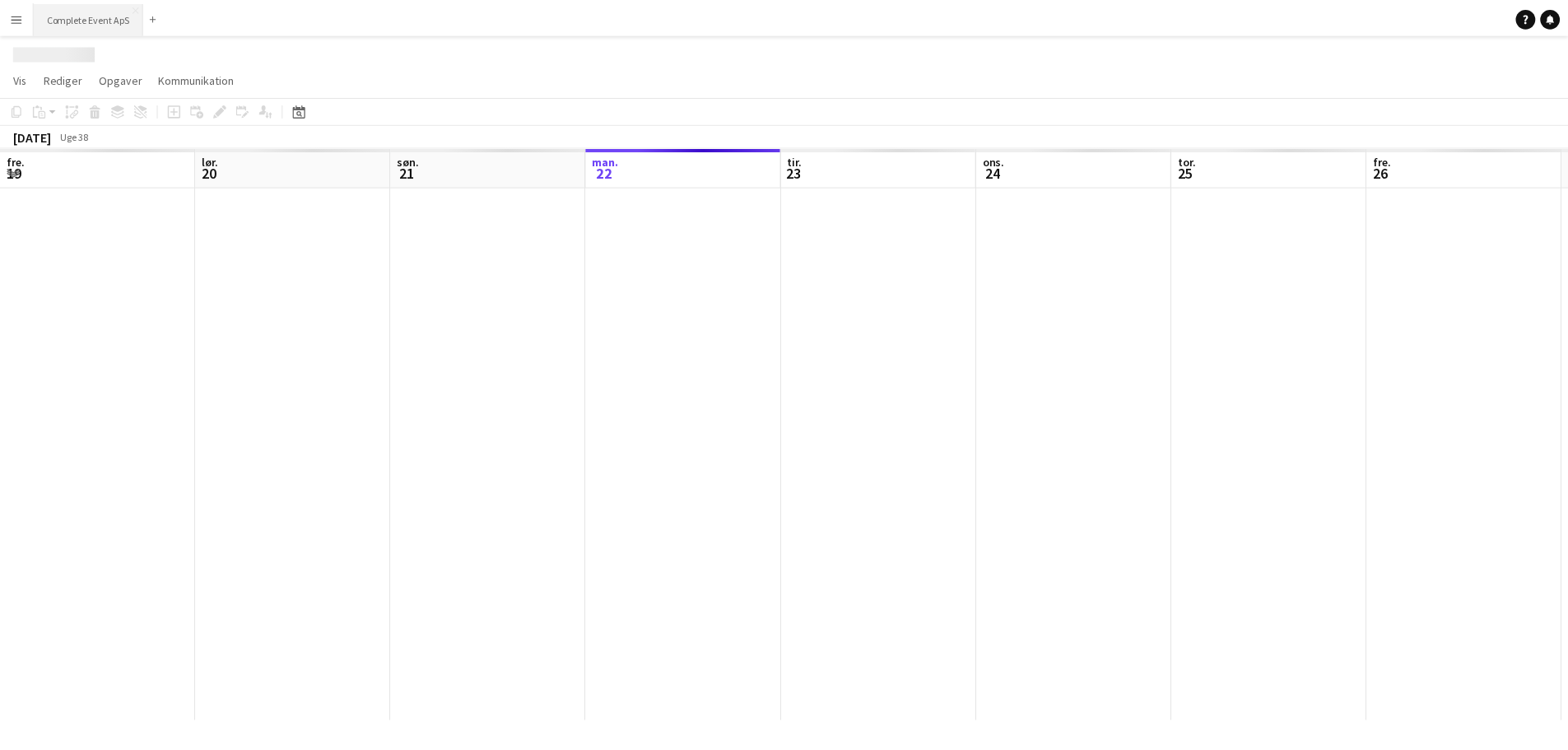
scroll to position [0, 394]
